Goal: Obtain resource: Obtain resource

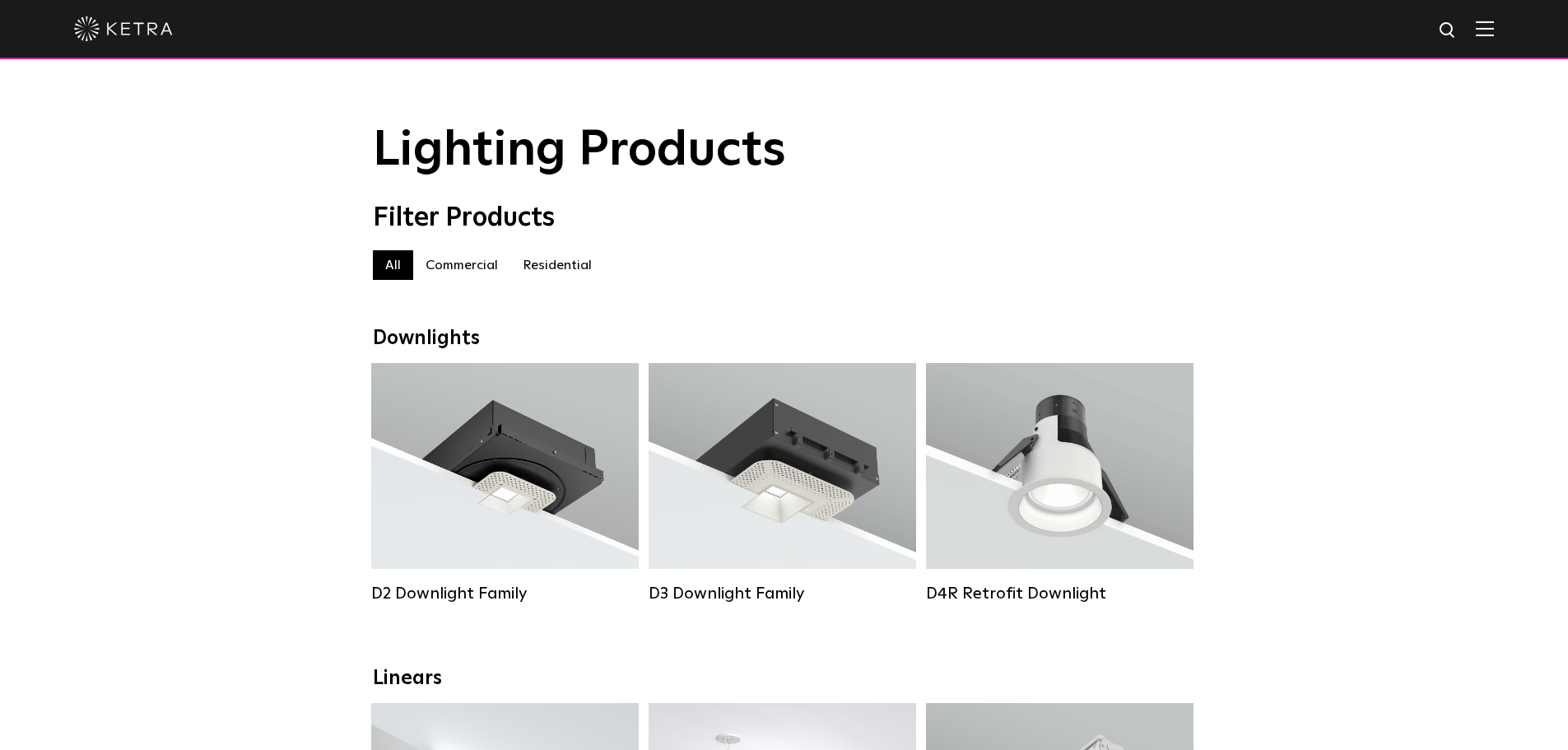
drag, startPoint x: 475, startPoint y: 271, endPoint x: 626, endPoint y: 263, distance: 151.2
click at [475, 271] on label "Commercial" at bounding box center [462, 264] width 97 height 29
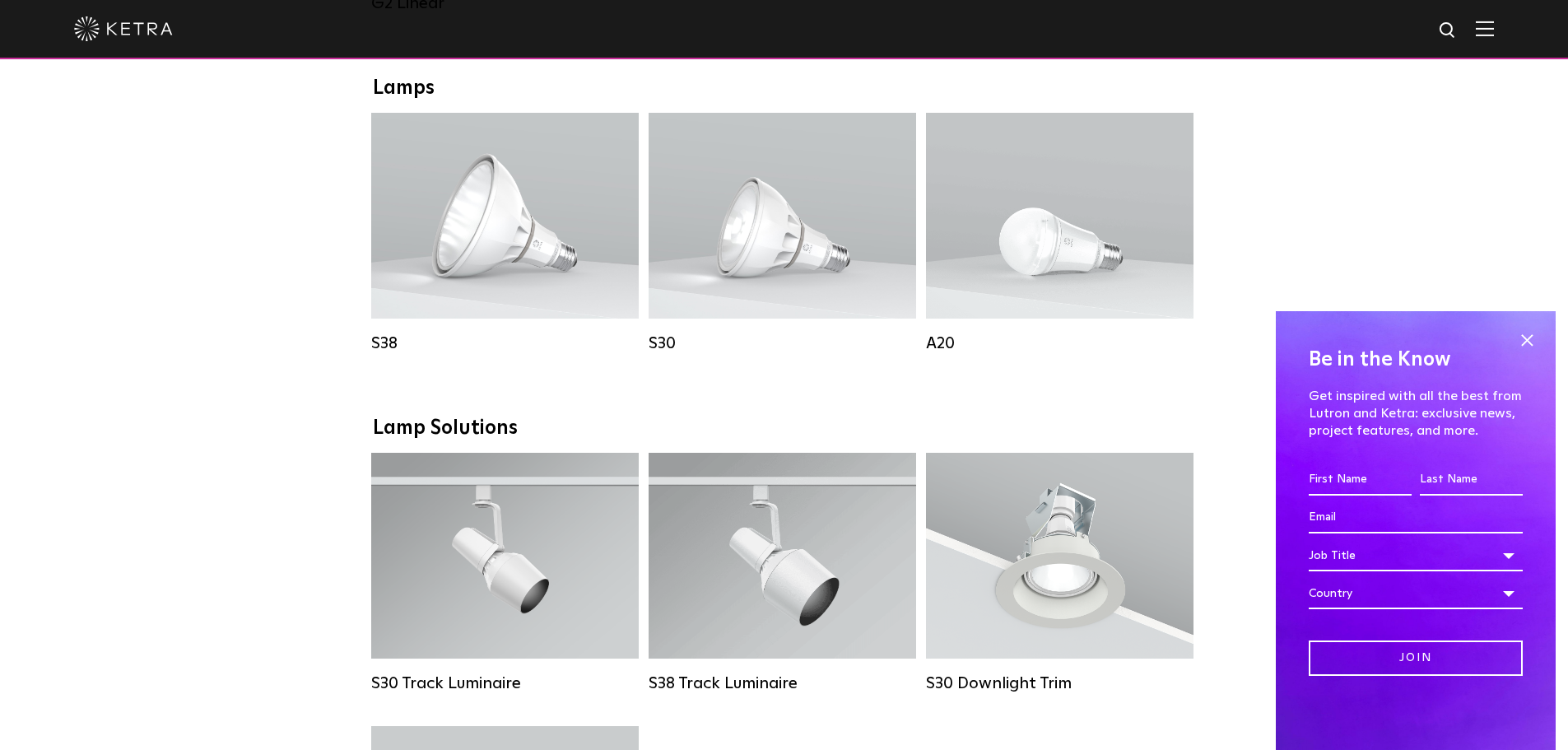
scroll to position [1235, 0]
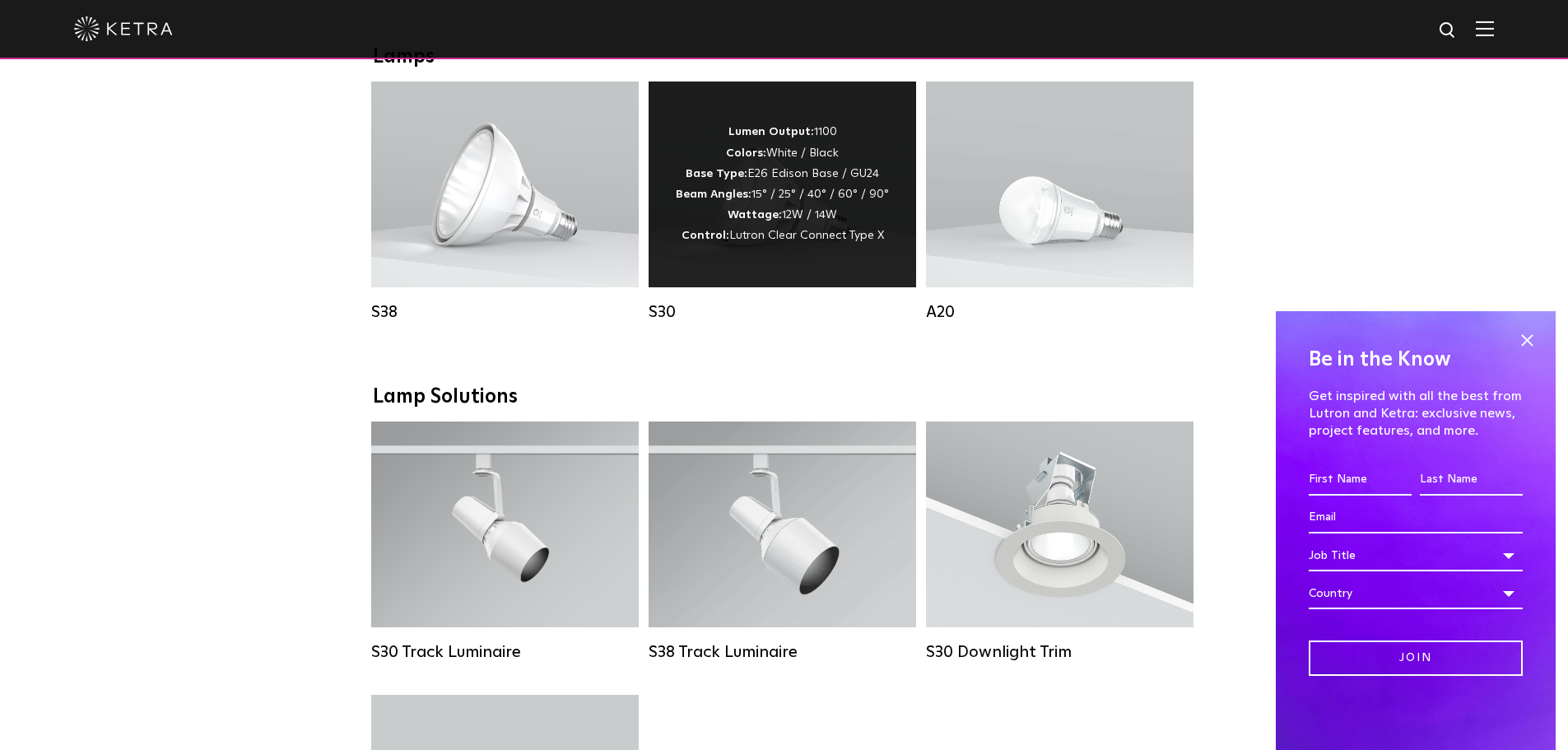
click at [751, 286] on div "Lumen Output: 1100 Colors: White / Black Base Type: E26 Edison Base / GU24 Beam…" at bounding box center [781, 184] width 267 height 206
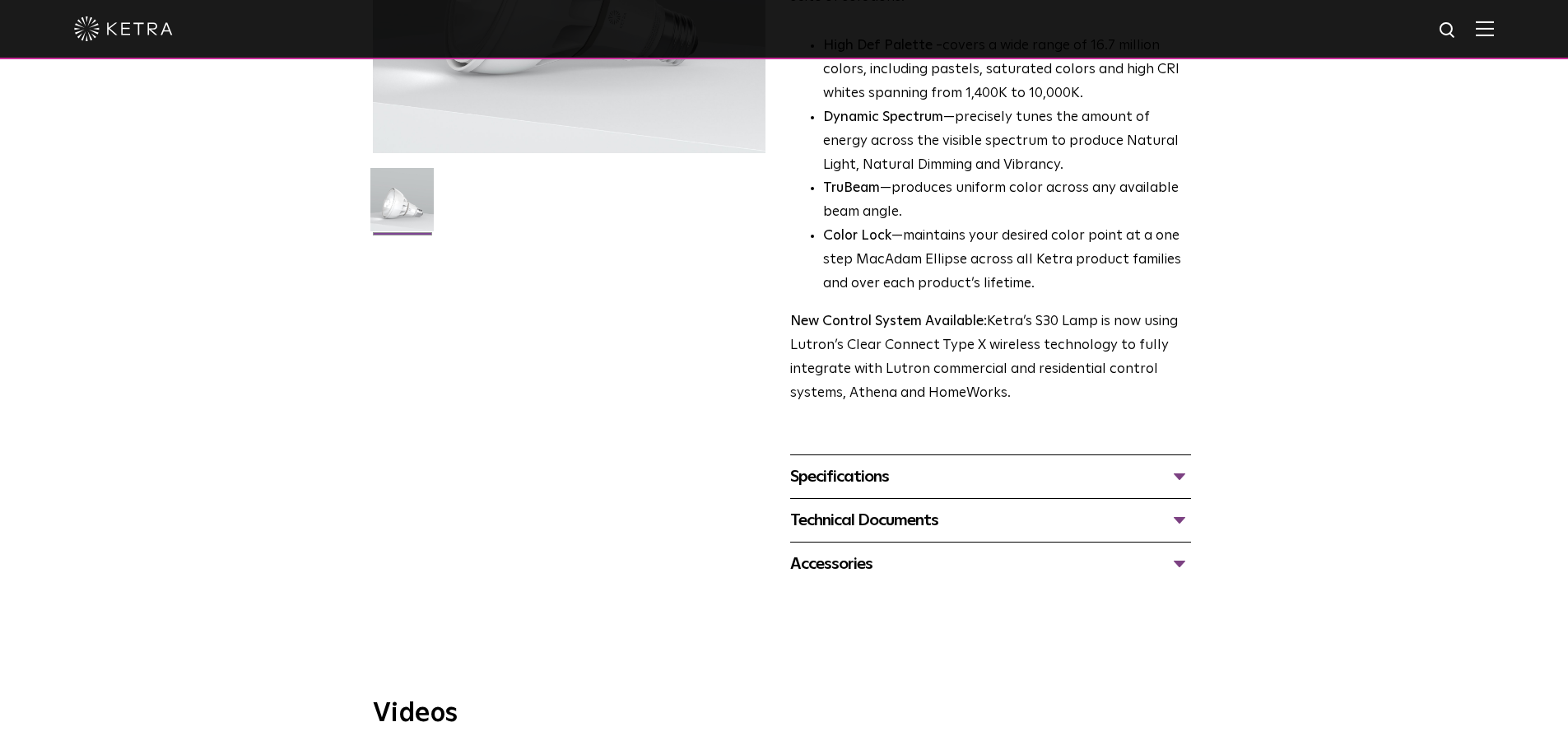
scroll to position [412, 0]
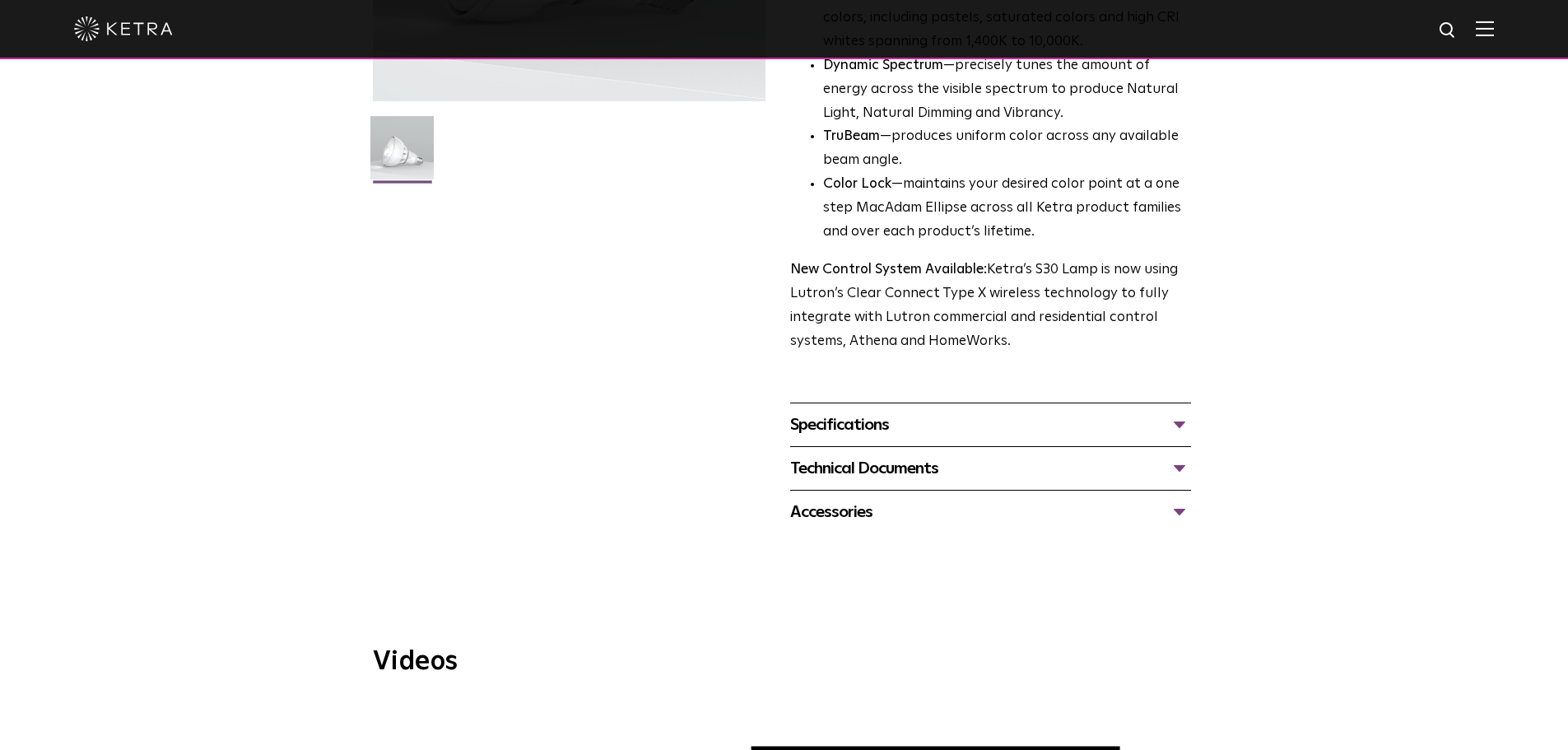
click at [896, 434] on div "Specifications" at bounding box center [990, 424] width 401 height 26
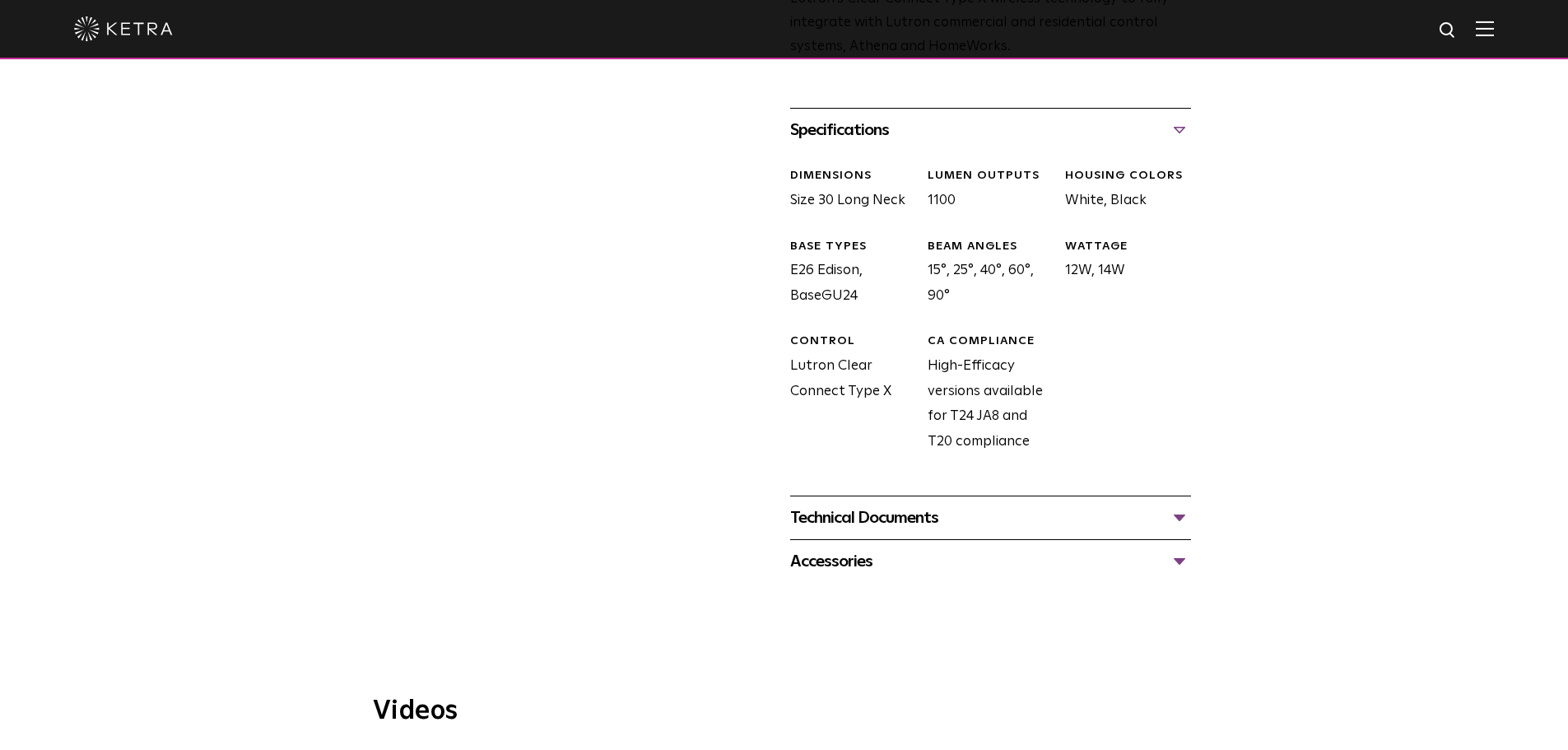
scroll to position [741, 0]
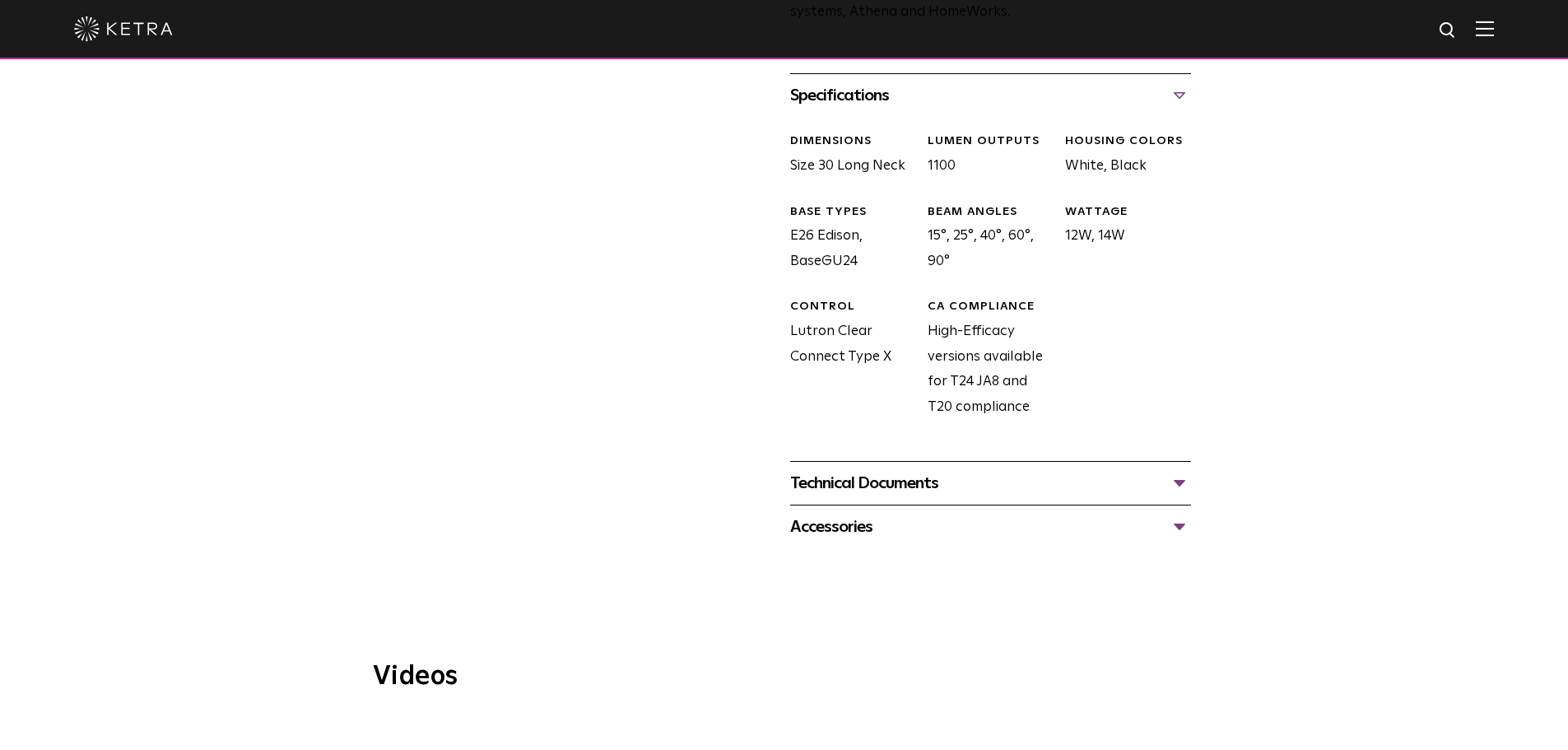
click at [889, 478] on div "Technical Documents" at bounding box center [990, 482] width 401 height 26
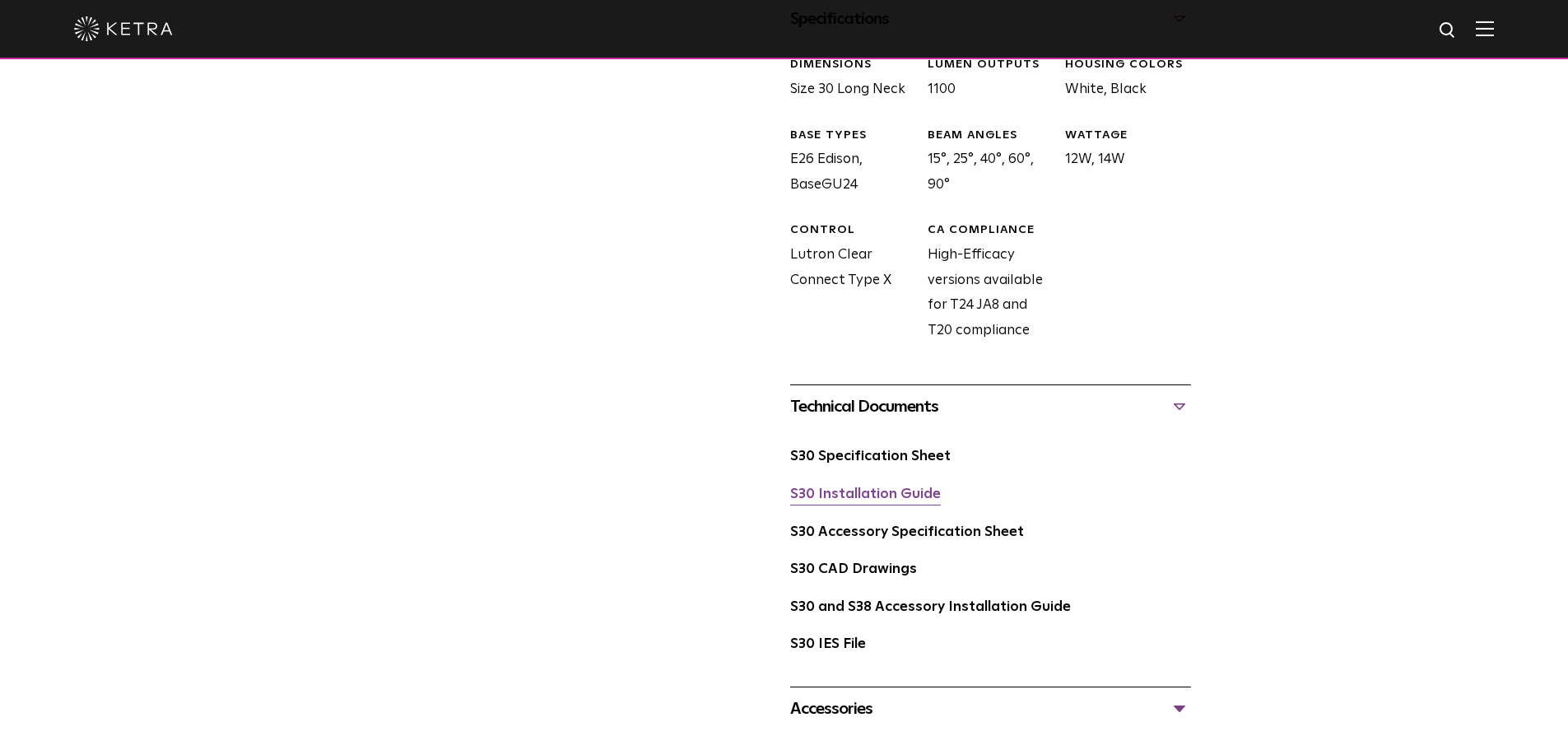
scroll to position [906, 0]
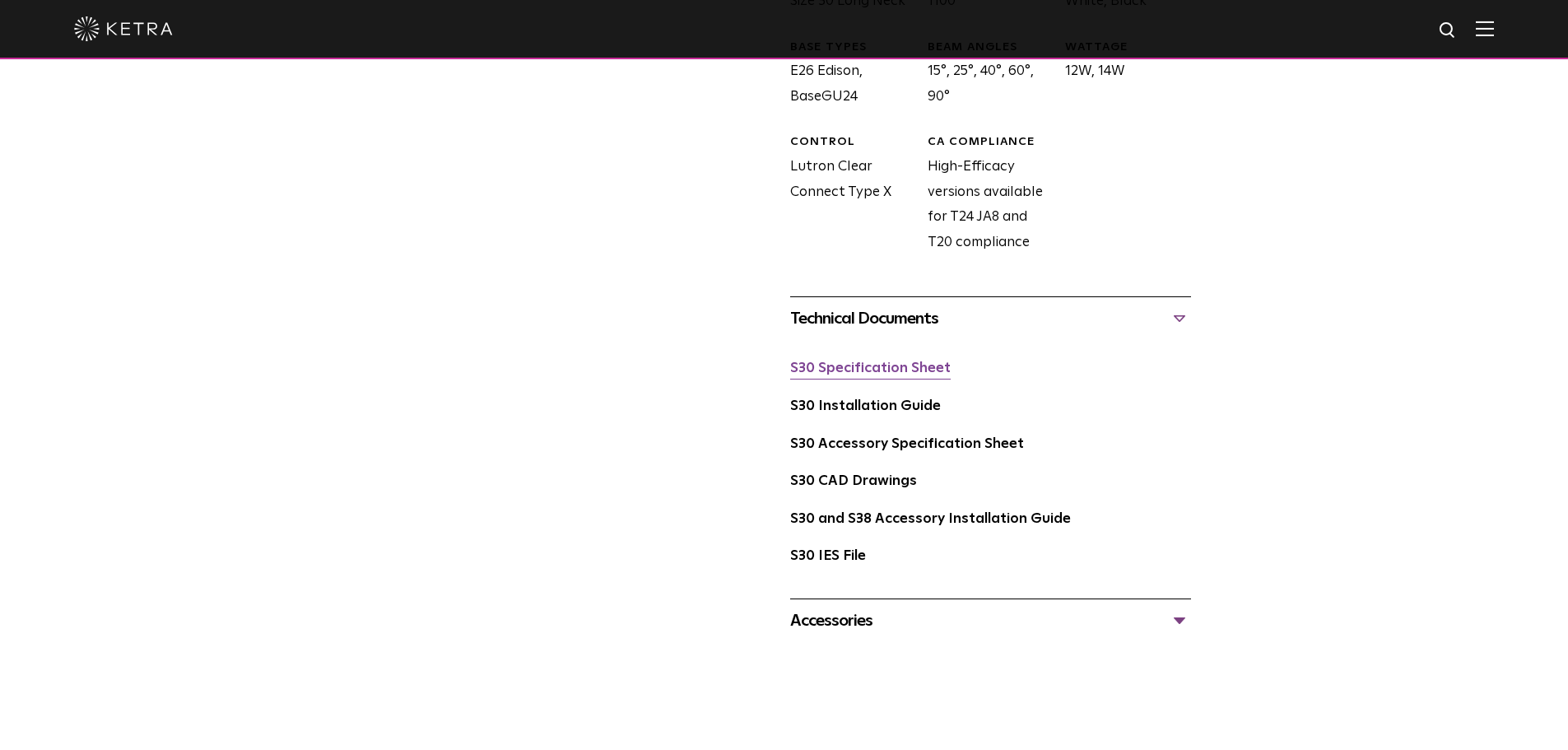
click at [887, 368] on link "S30 Specification Sheet" at bounding box center [870, 368] width 160 height 14
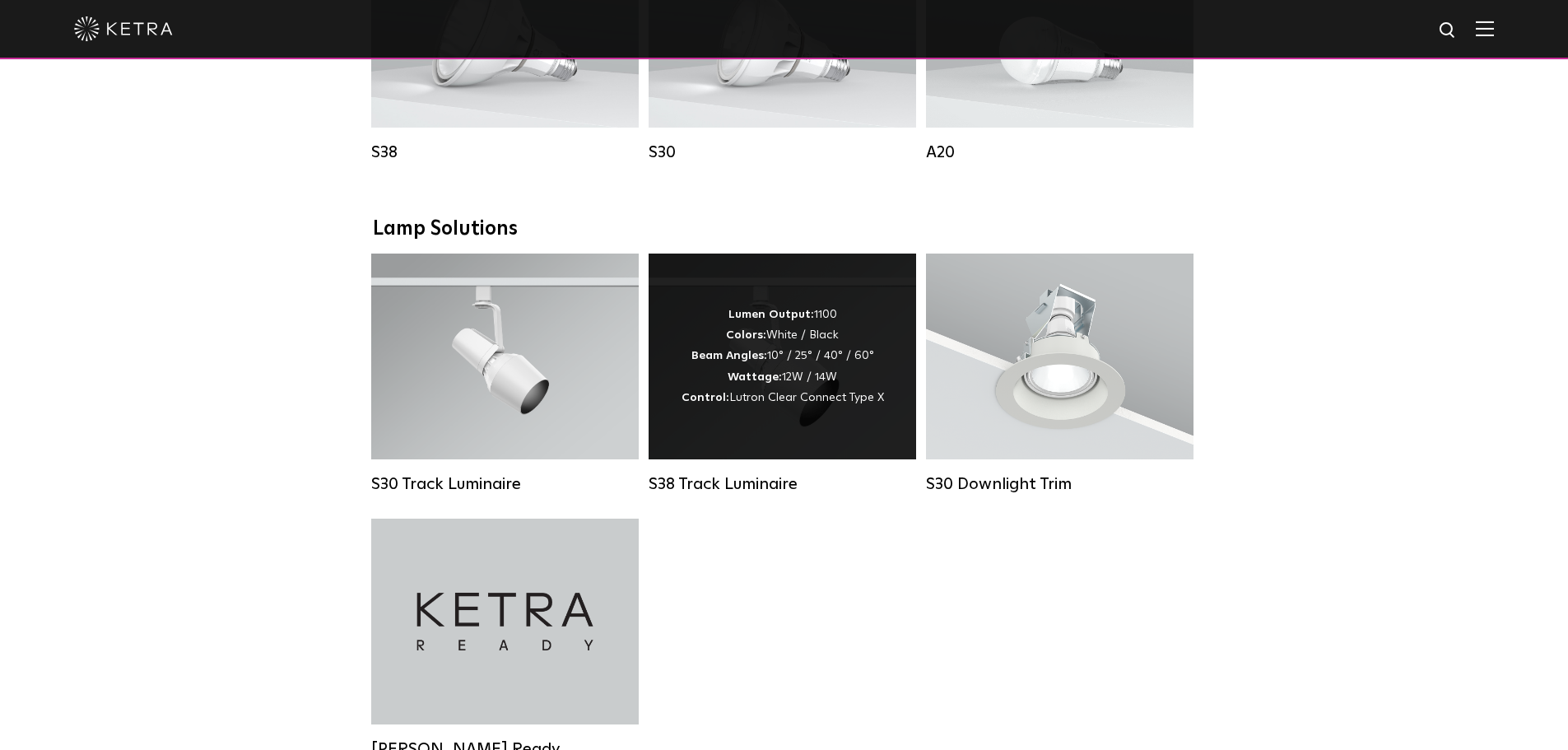
scroll to position [1400, 0]
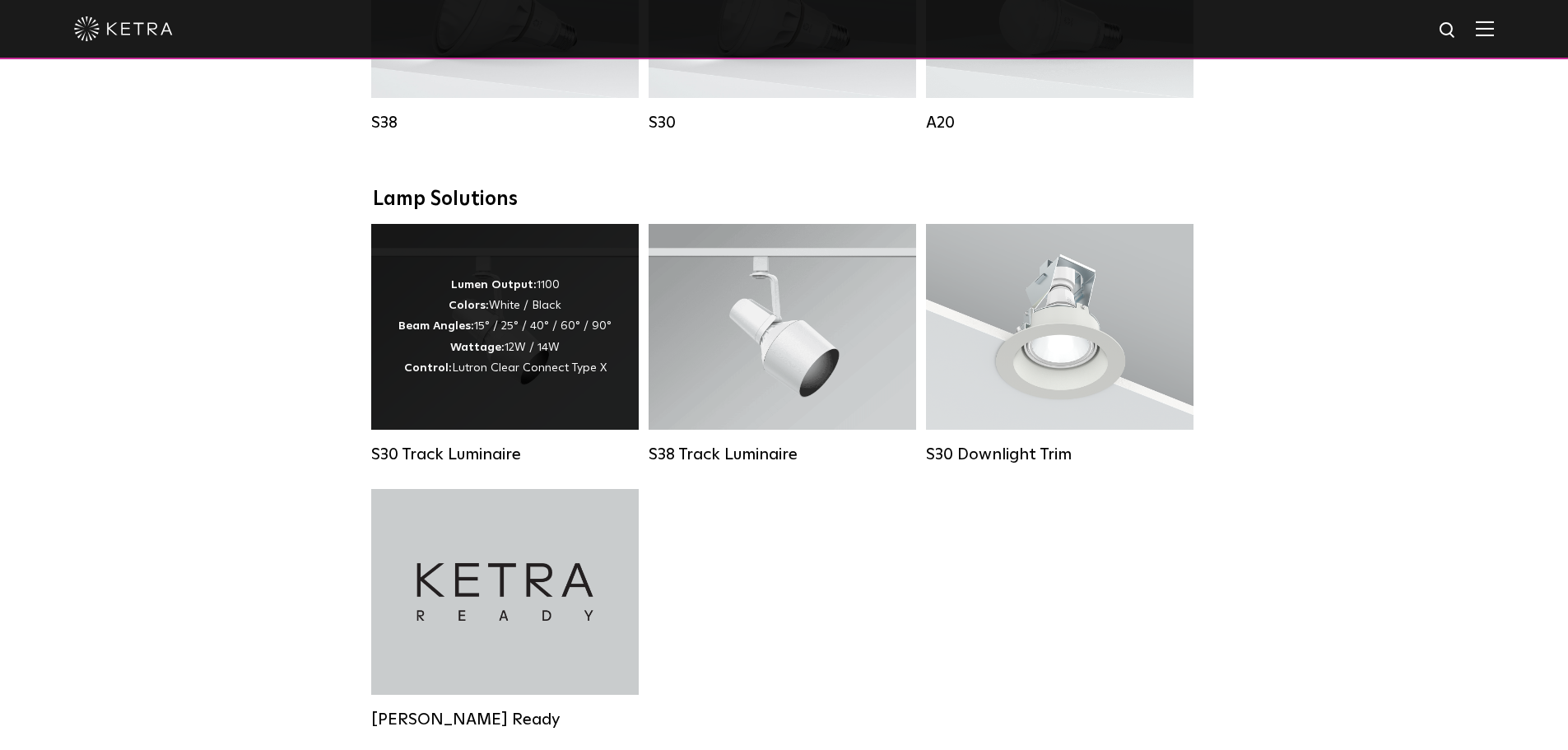
click at [517, 409] on div "Lumen Output: 1100 Colors: White / Black Beam Angles: 15° / 25° / 40° / 60° / 9…" at bounding box center [505, 326] width 267 height 206
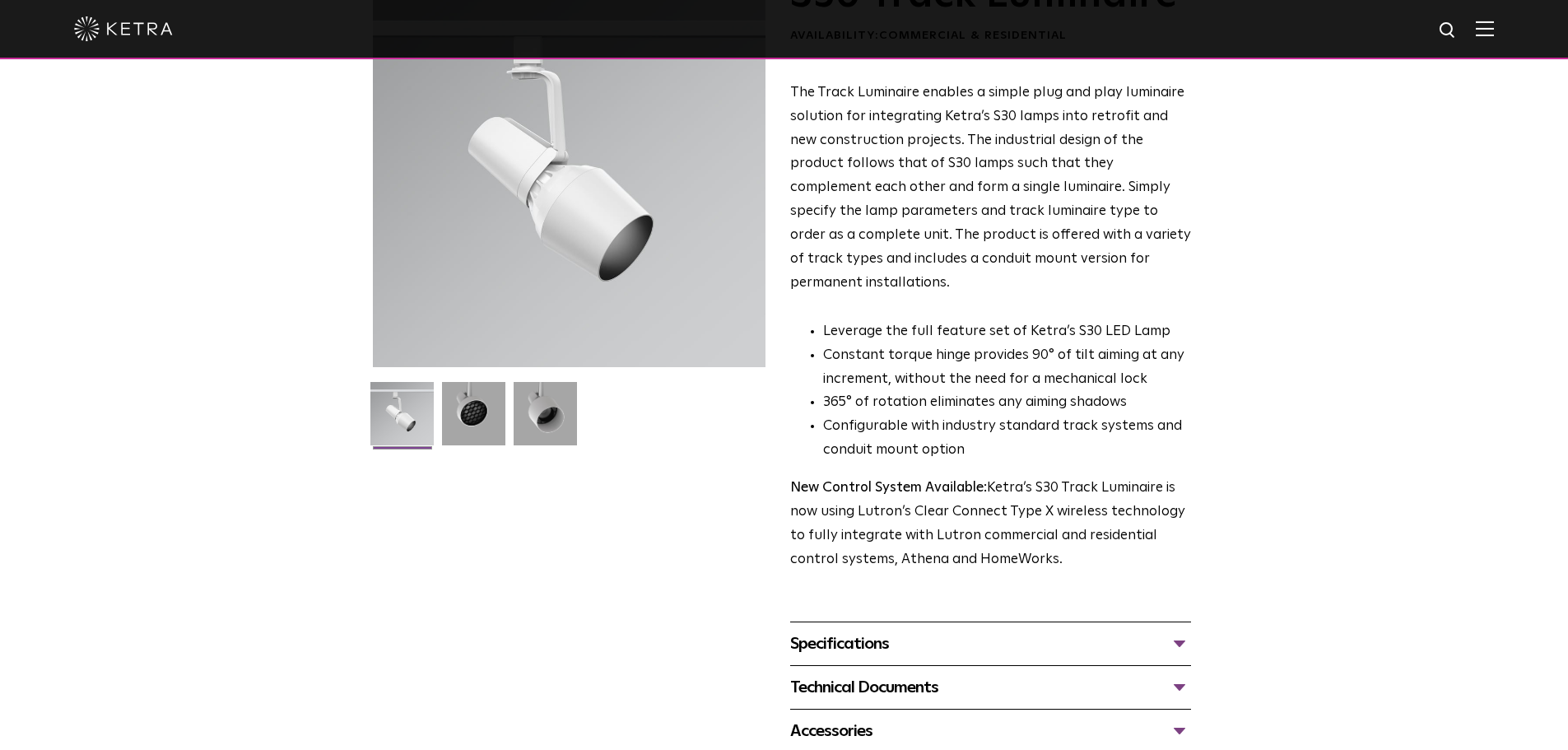
scroll to position [576, 0]
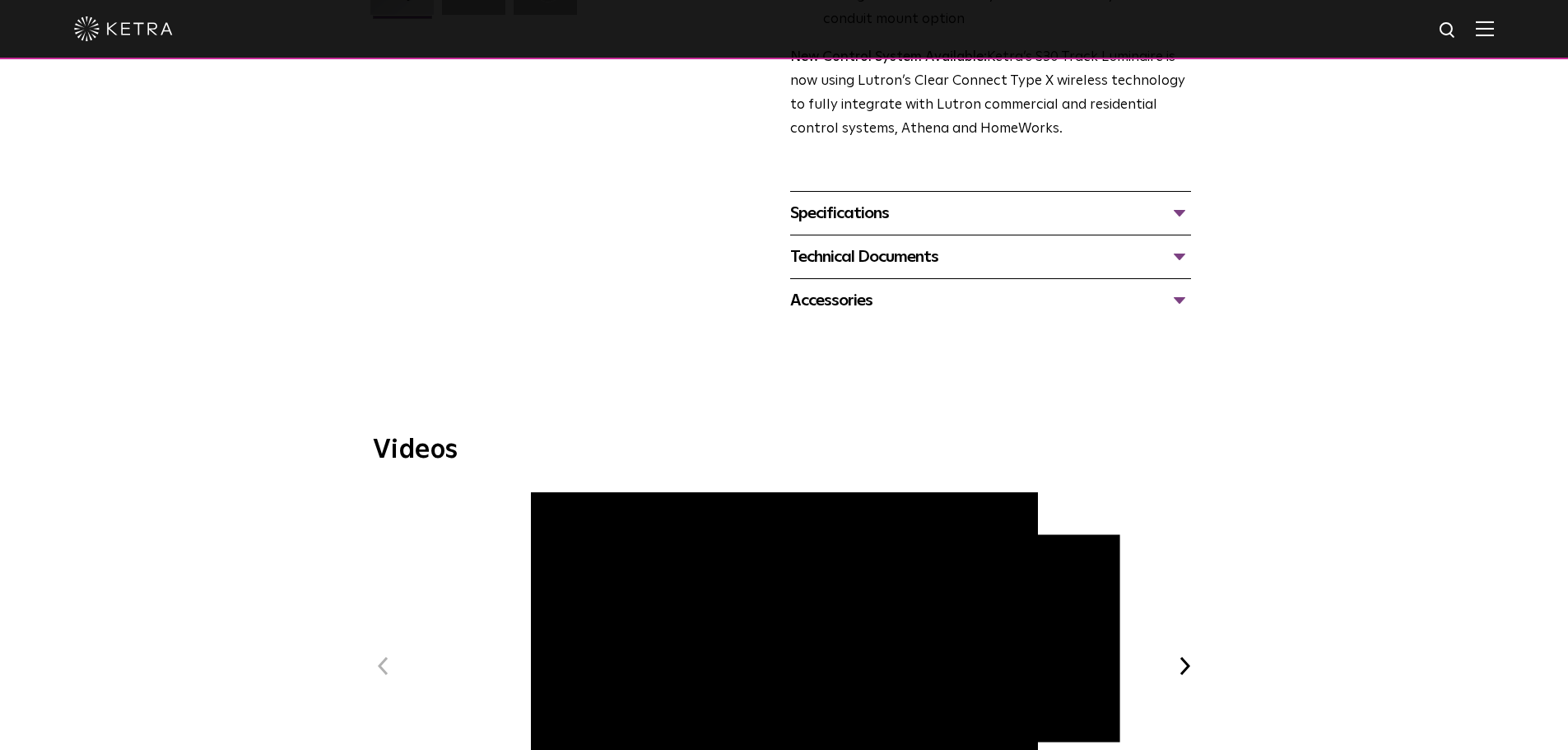
click at [873, 244] on div "Technical Documents" at bounding box center [990, 257] width 401 height 26
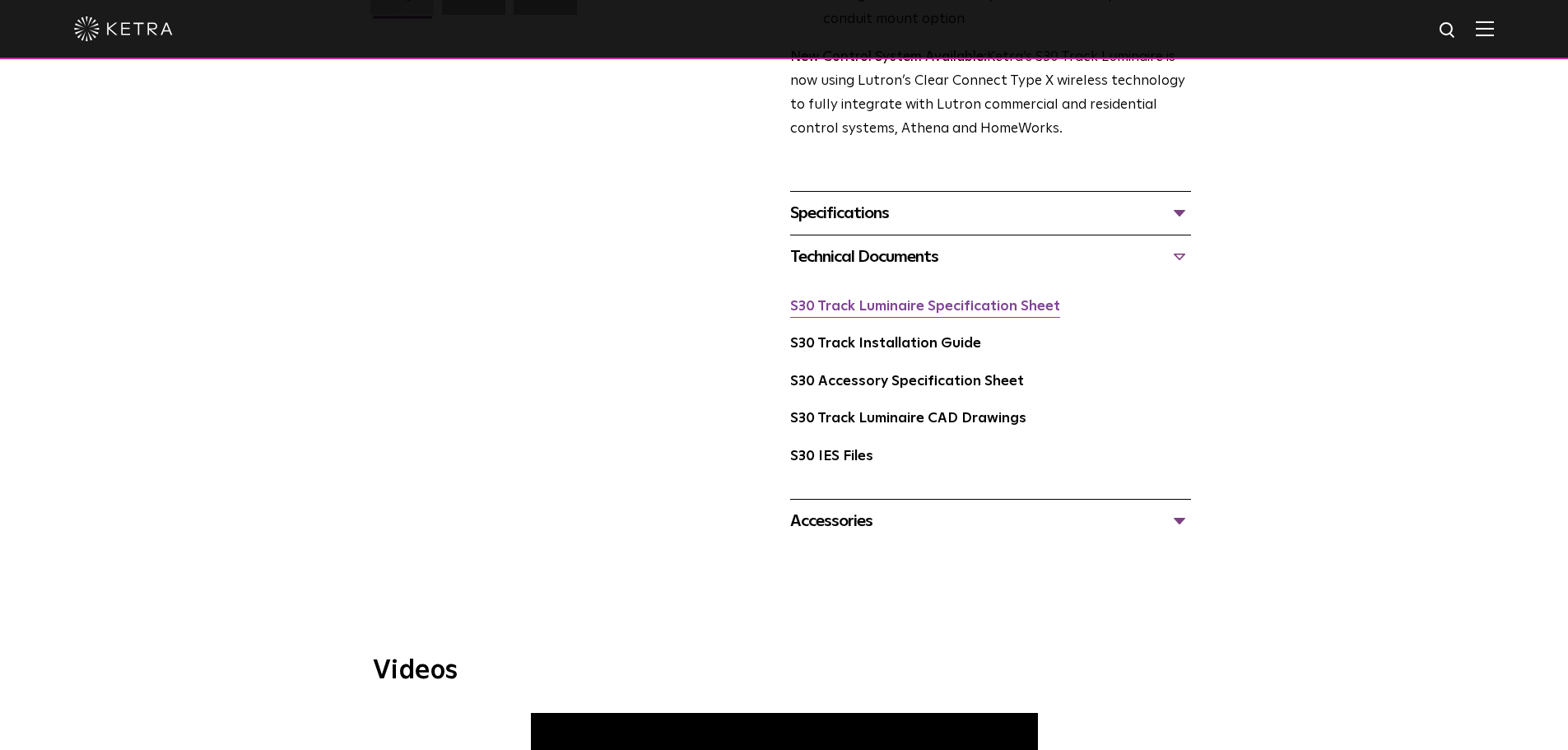
click at [872, 299] on link "S30 Track Luminaire Specification Sheet" at bounding box center [925, 306] width 270 height 14
